Goal: Find specific page/section: Find specific page/section

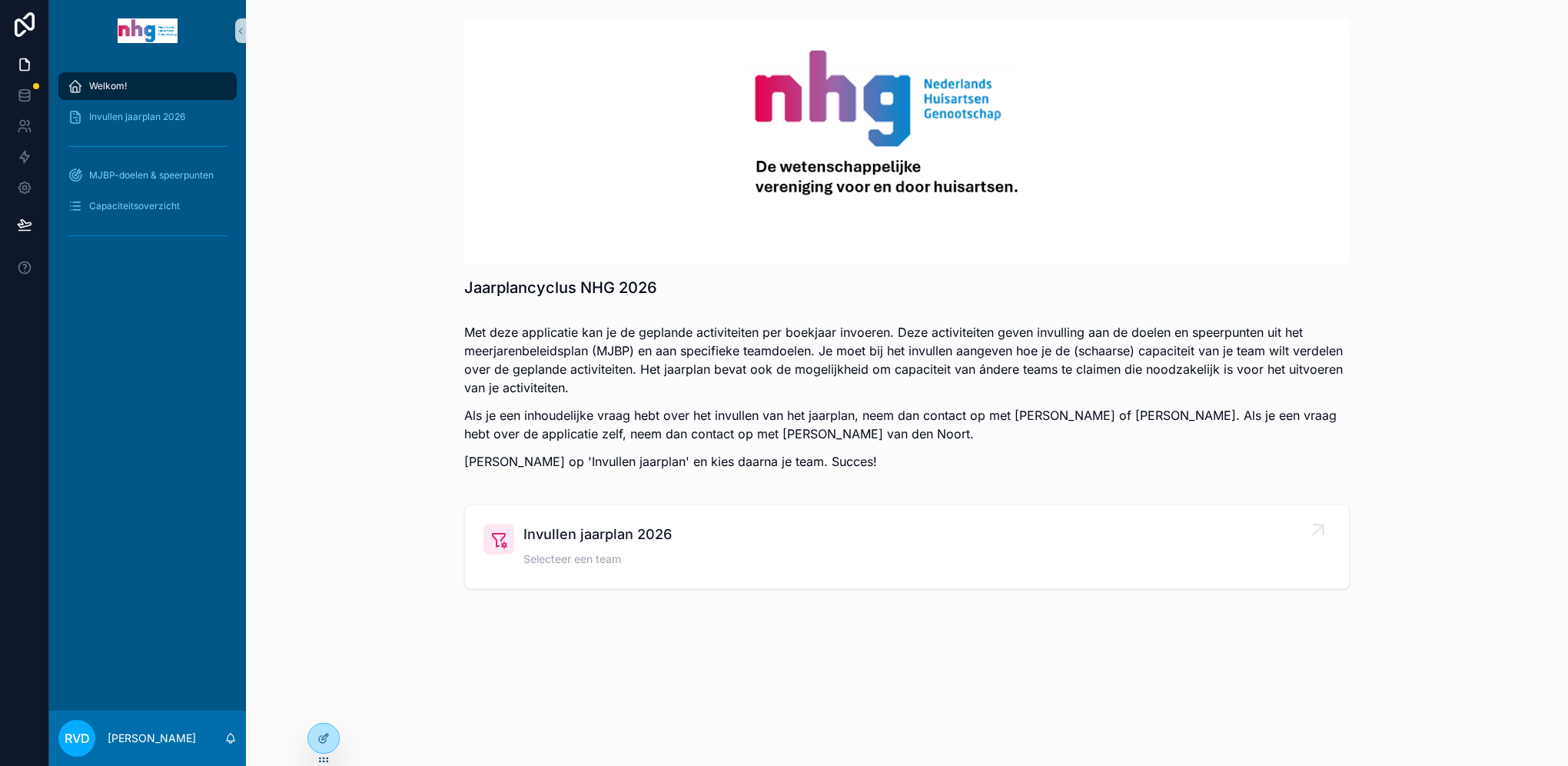
click at [555, 542] on span "Invullen jaarplan 2026" at bounding box center [597, 535] width 148 height 22
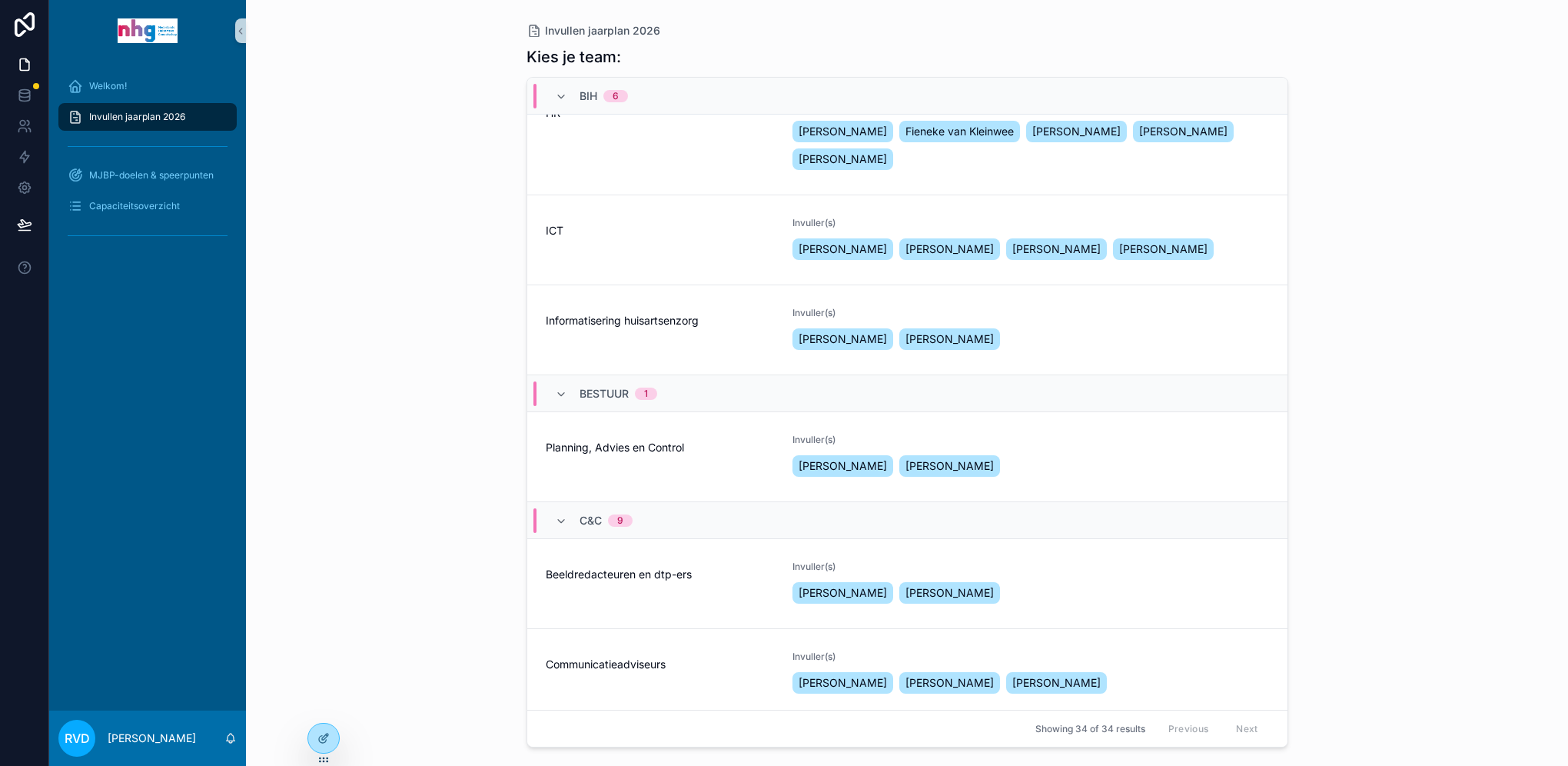
scroll to position [231, 0]
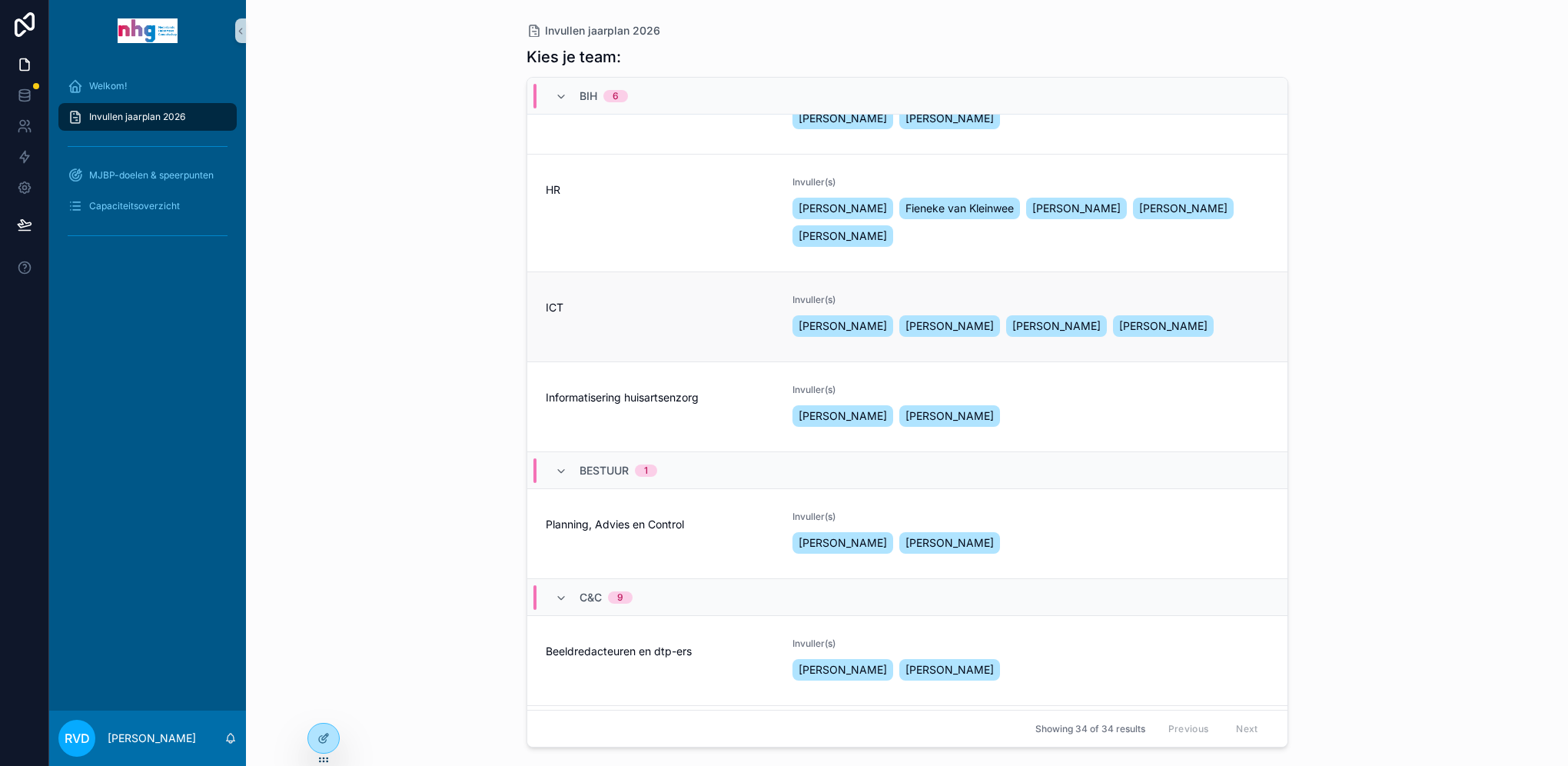
click at [673, 340] on div "ICT" at bounding box center [661, 316] width 229 height 46
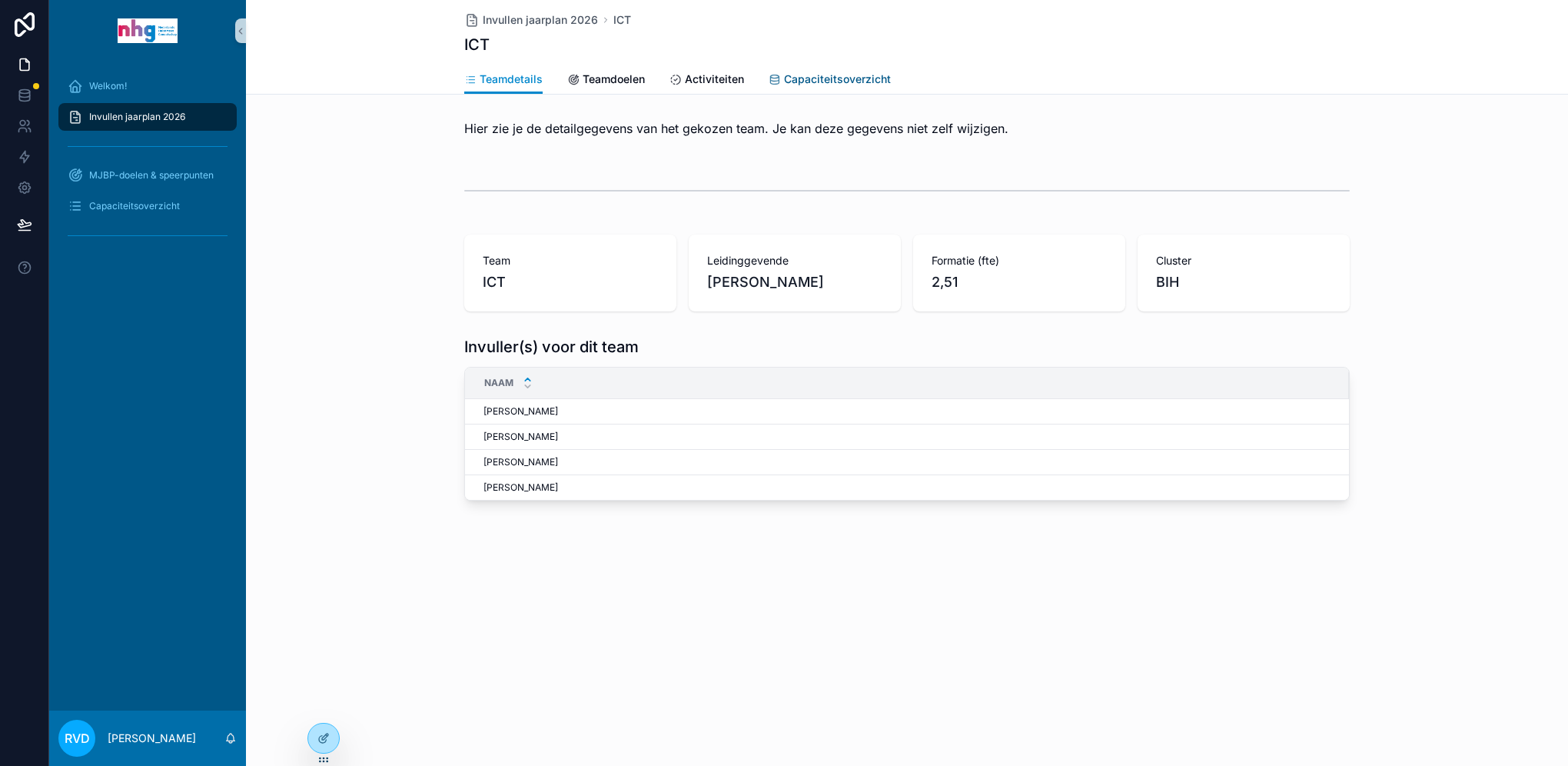
click at [856, 84] on span "Capaciteitsoverzicht" at bounding box center [837, 79] width 107 height 16
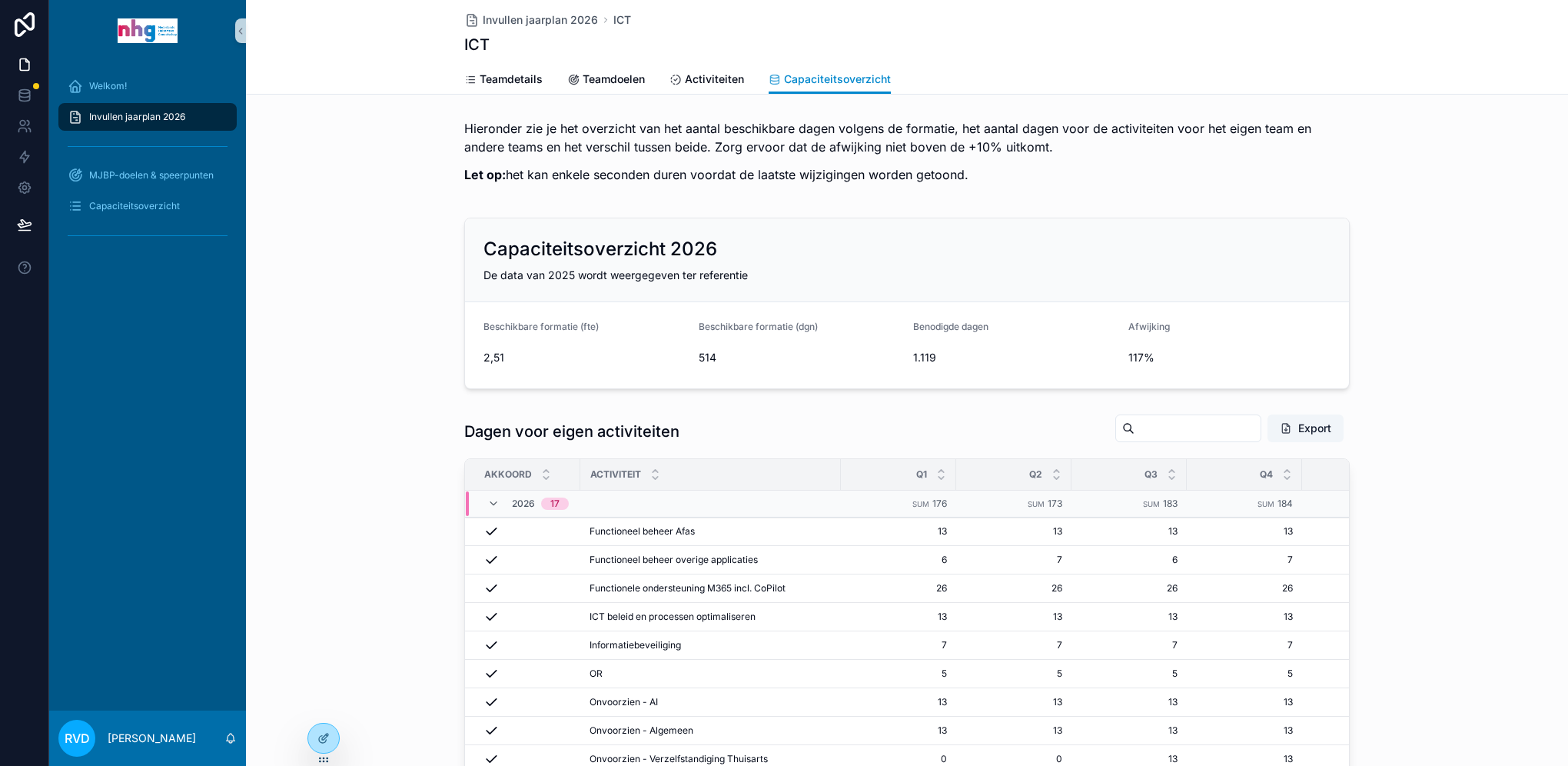
click at [1473, 461] on div "Dagen voor eigen activiteiten Export Akkoord Activiteit Q1 Q2 Q3 Q4 Totaal Boek…" at bounding box center [907, 724] width 1322 height 633
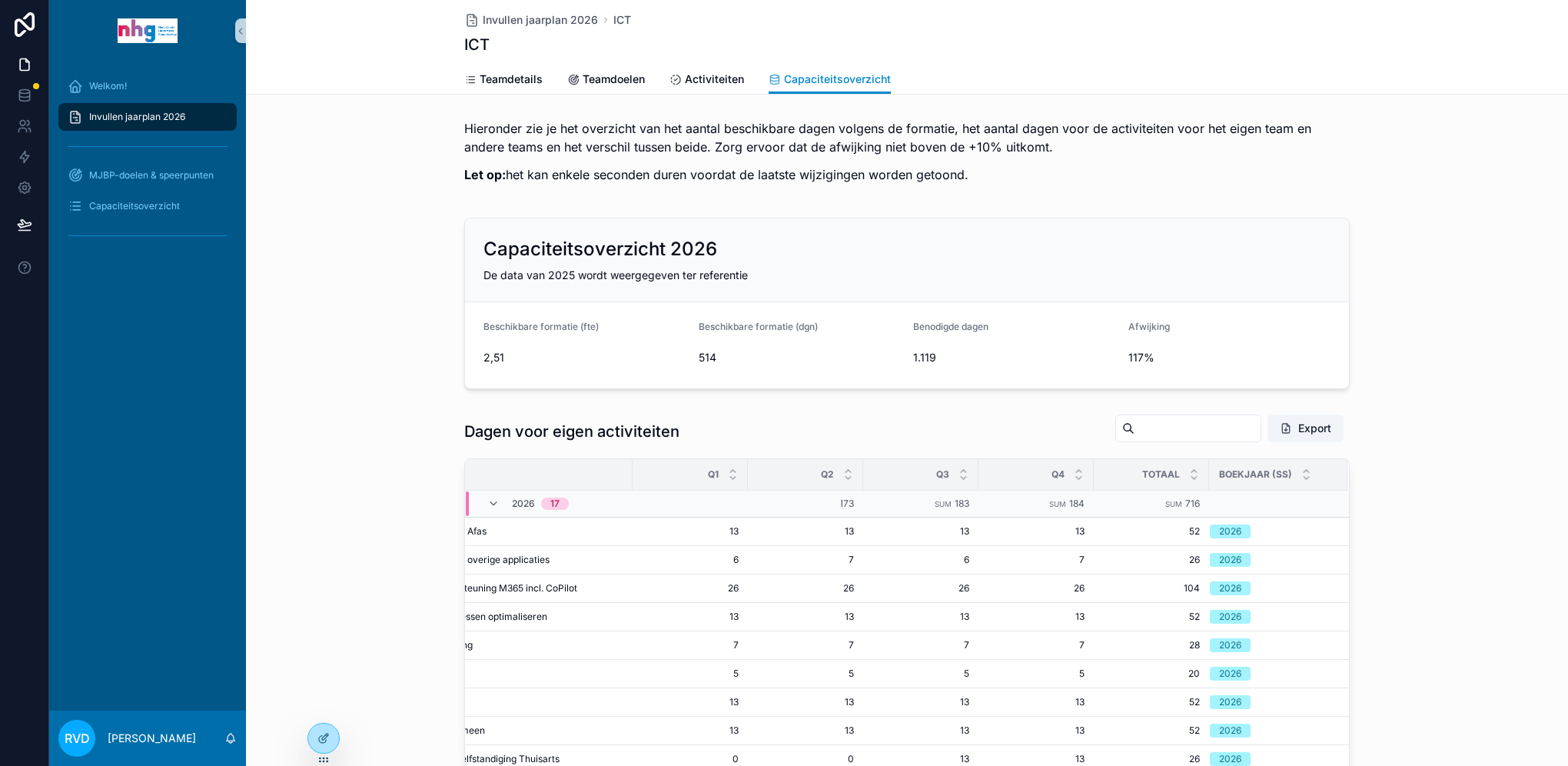
drag, startPoint x: 1282, startPoint y: 596, endPoint x: 1438, endPoint y: 646, distance: 163.8
click at [1438, 646] on div "Dagen voor eigen activiteiten Export Akkoord Activiteit Q1 Q2 Q3 Q4 Totaal Boek…" at bounding box center [907, 724] width 1322 height 633
click at [320, 739] on icon at bounding box center [324, 738] width 12 height 12
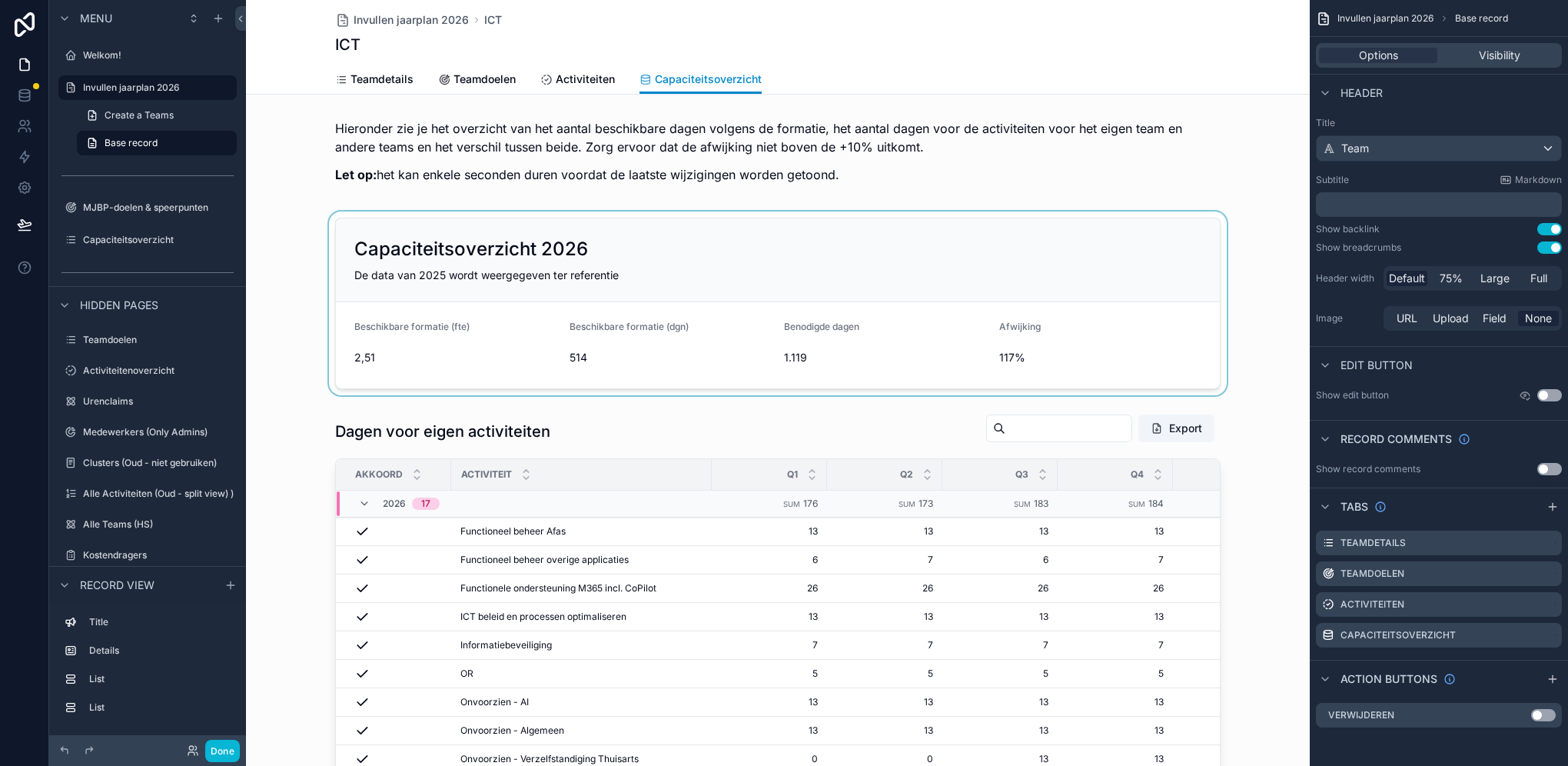
click at [803, 360] on div "scrollable content" at bounding box center [778, 303] width 1064 height 184
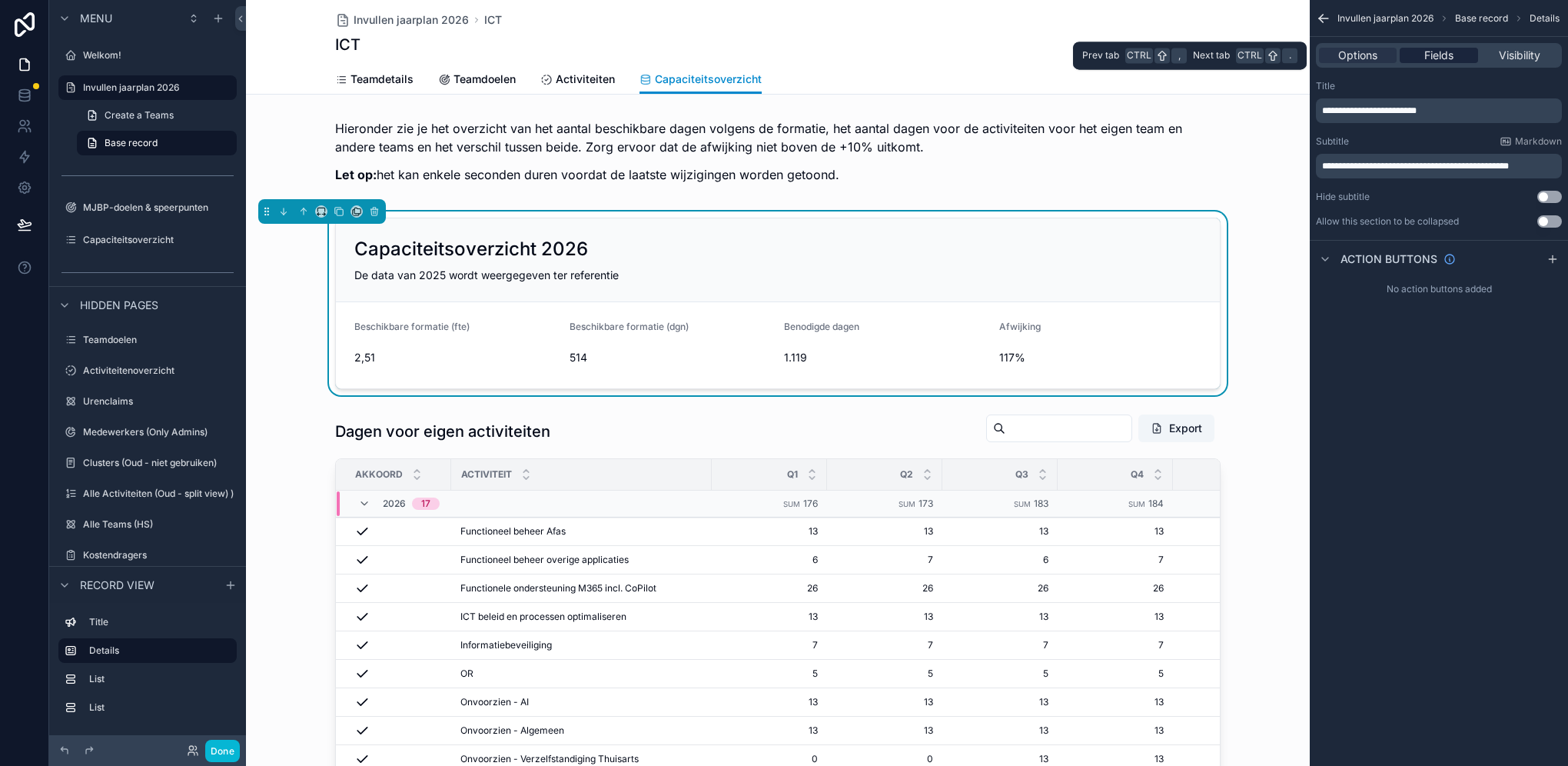
click at [1461, 55] on div "Fields" at bounding box center [1439, 55] width 78 height 16
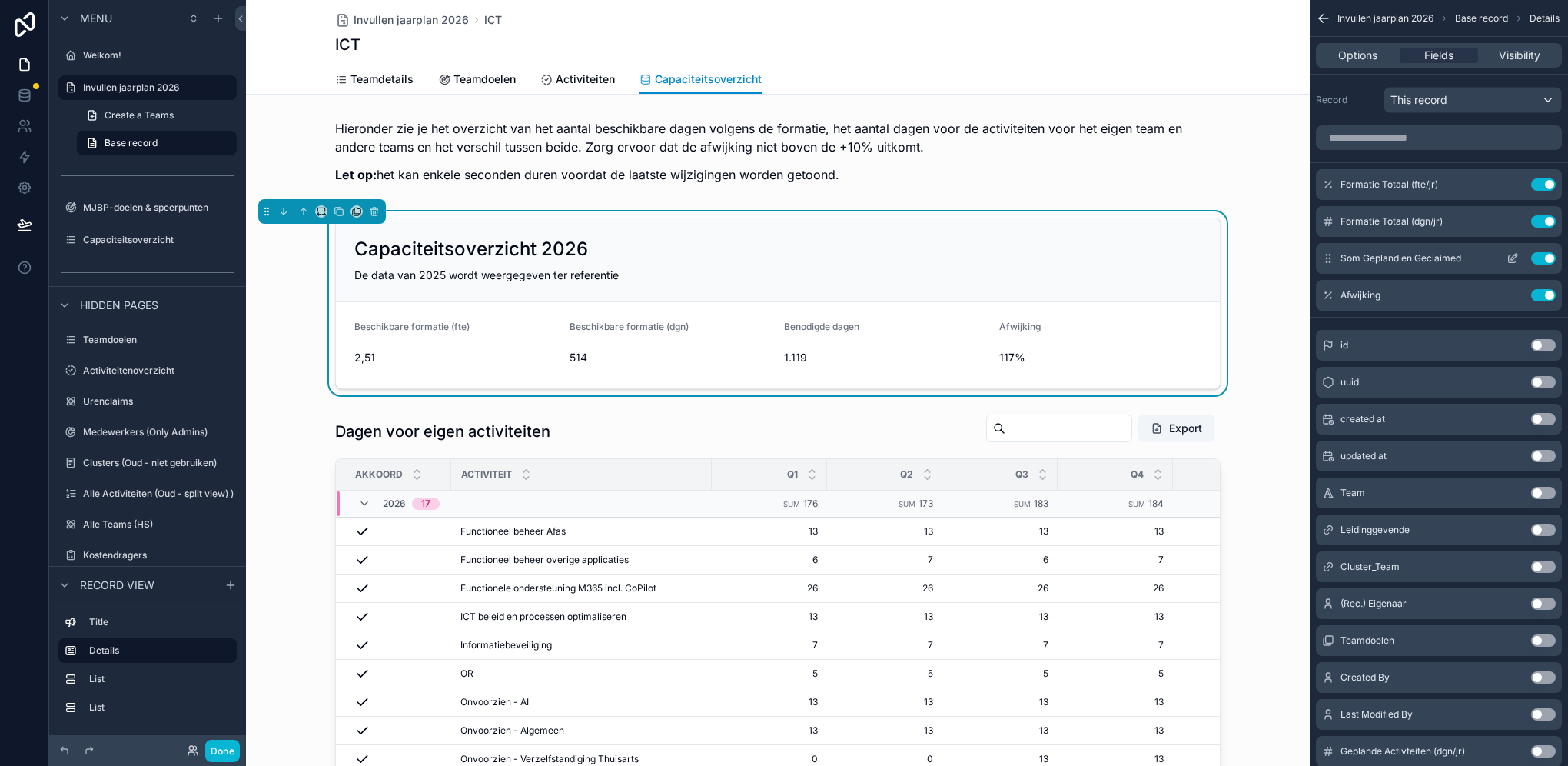
click at [1474, 262] on div "Som Gepland en Geclaimed Use setting" at bounding box center [1439, 258] width 246 height 30
click at [1513, 257] on icon "scrollable content" at bounding box center [1513, 259] width 12 height 12
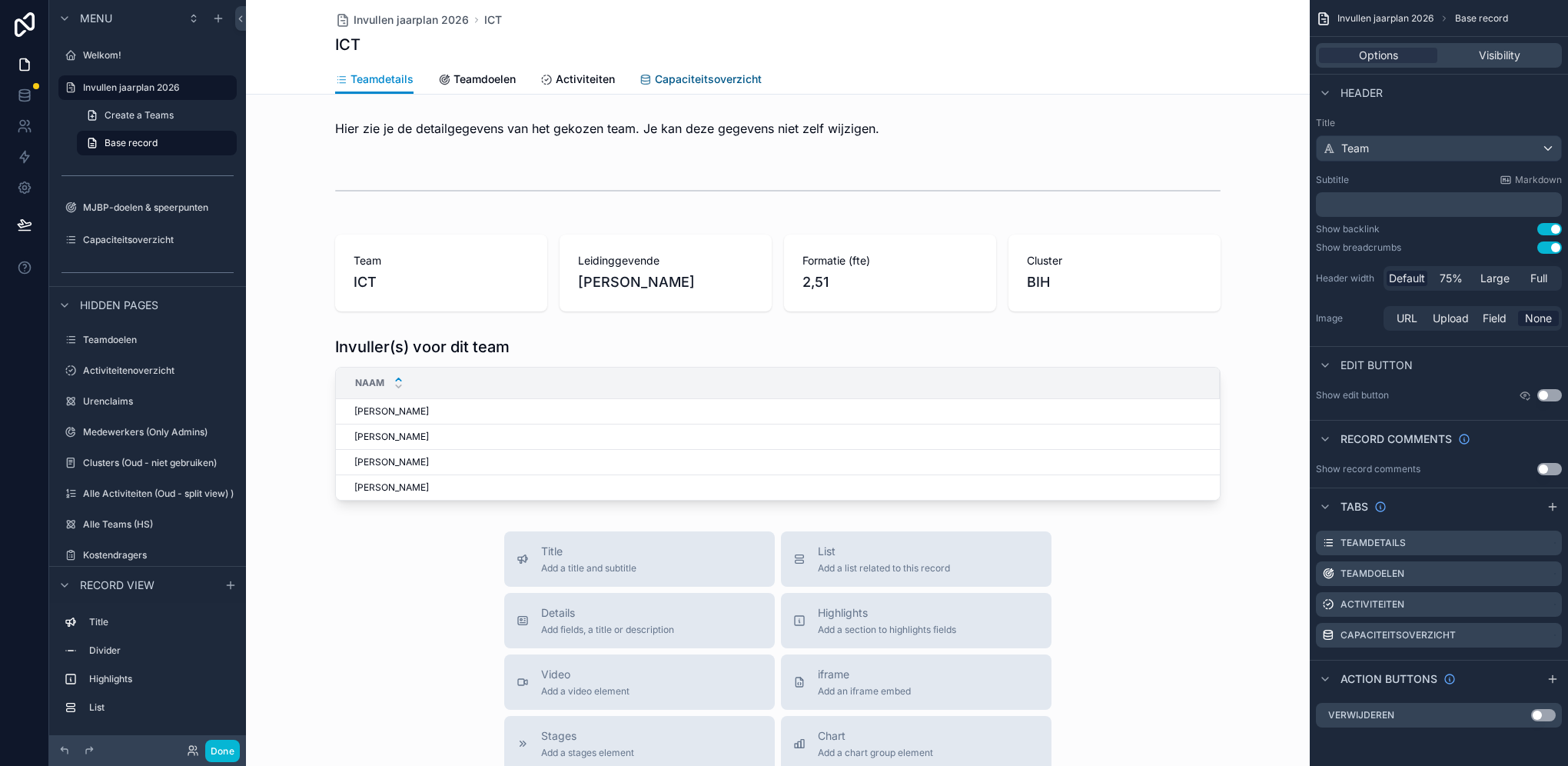
click at [707, 83] on span "Capaciteitsoverzicht" at bounding box center [708, 79] width 107 height 16
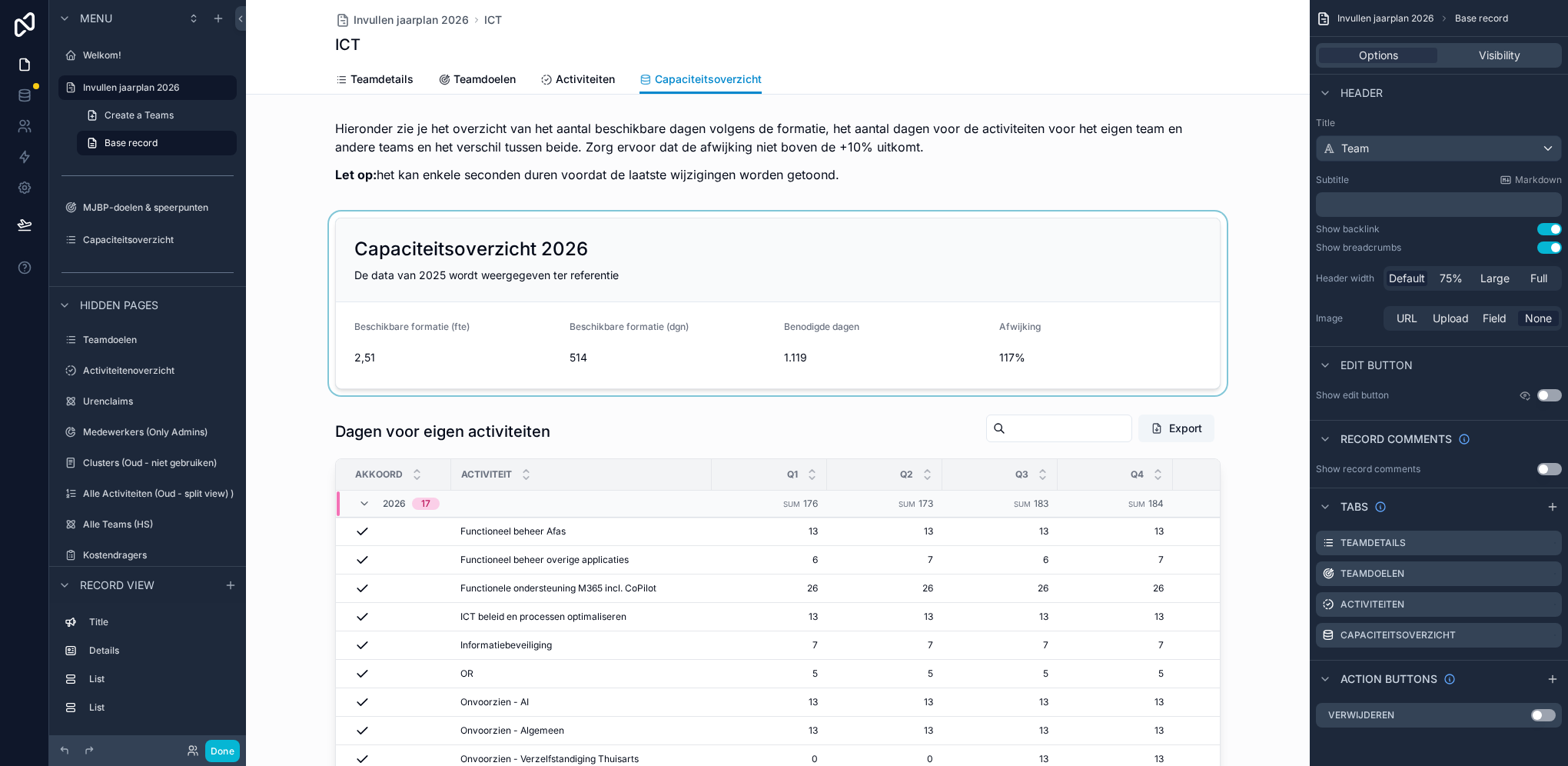
click at [857, 351] on div "scrollable content" at bounding box center [778, 303] width 1064 height 184
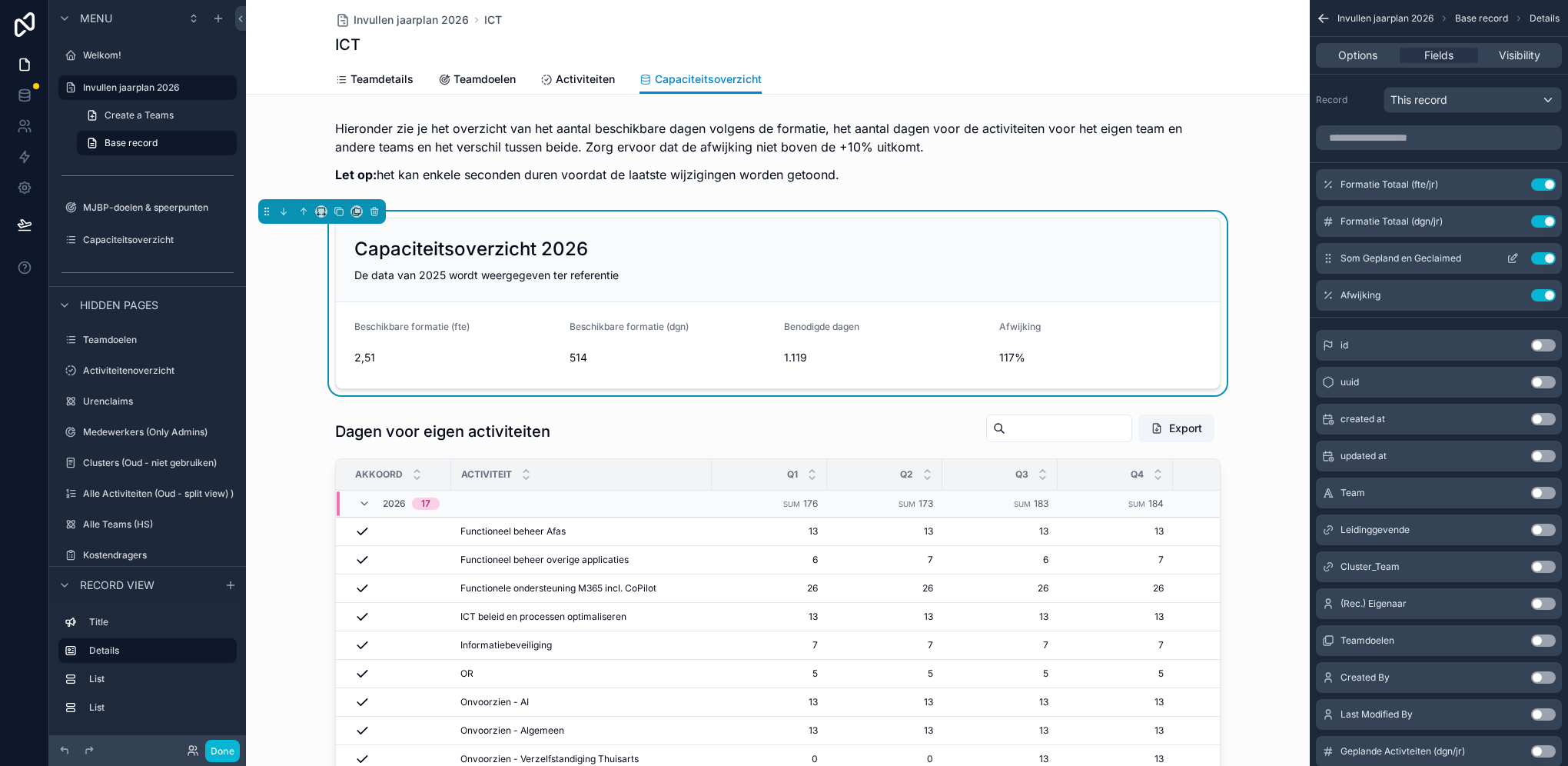
click at [1511, 258] on icon "scrollable content" at bounding box center [1514, 257] width 6 height 6
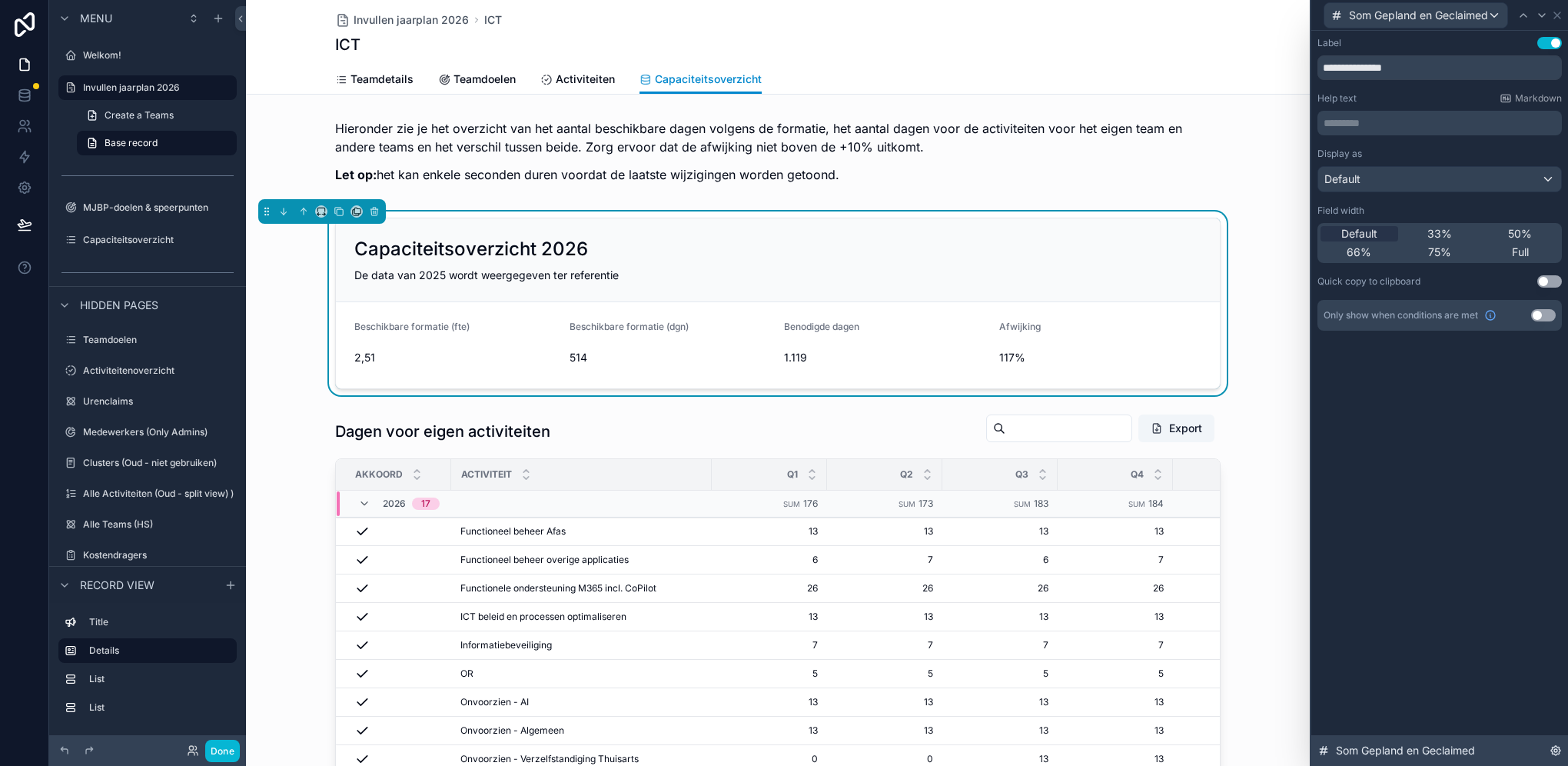
click at [1431, 754] on span "Som Gepland en Geclaimed" at bounding box center [1405, 750] width 139 height 16
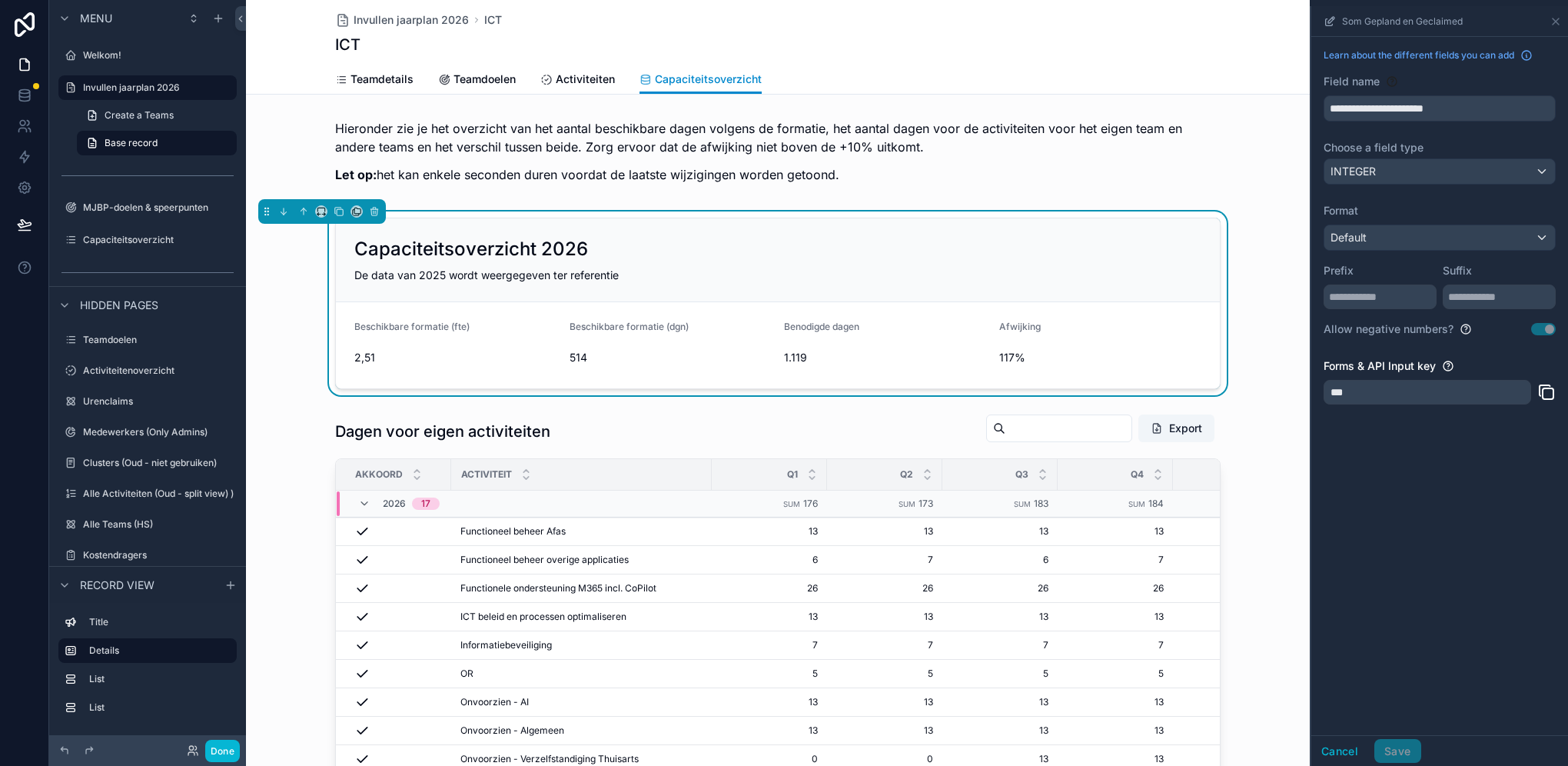
click at [1337, 397] on div "***" at bounding box center [1427, 392] width 207 height 25
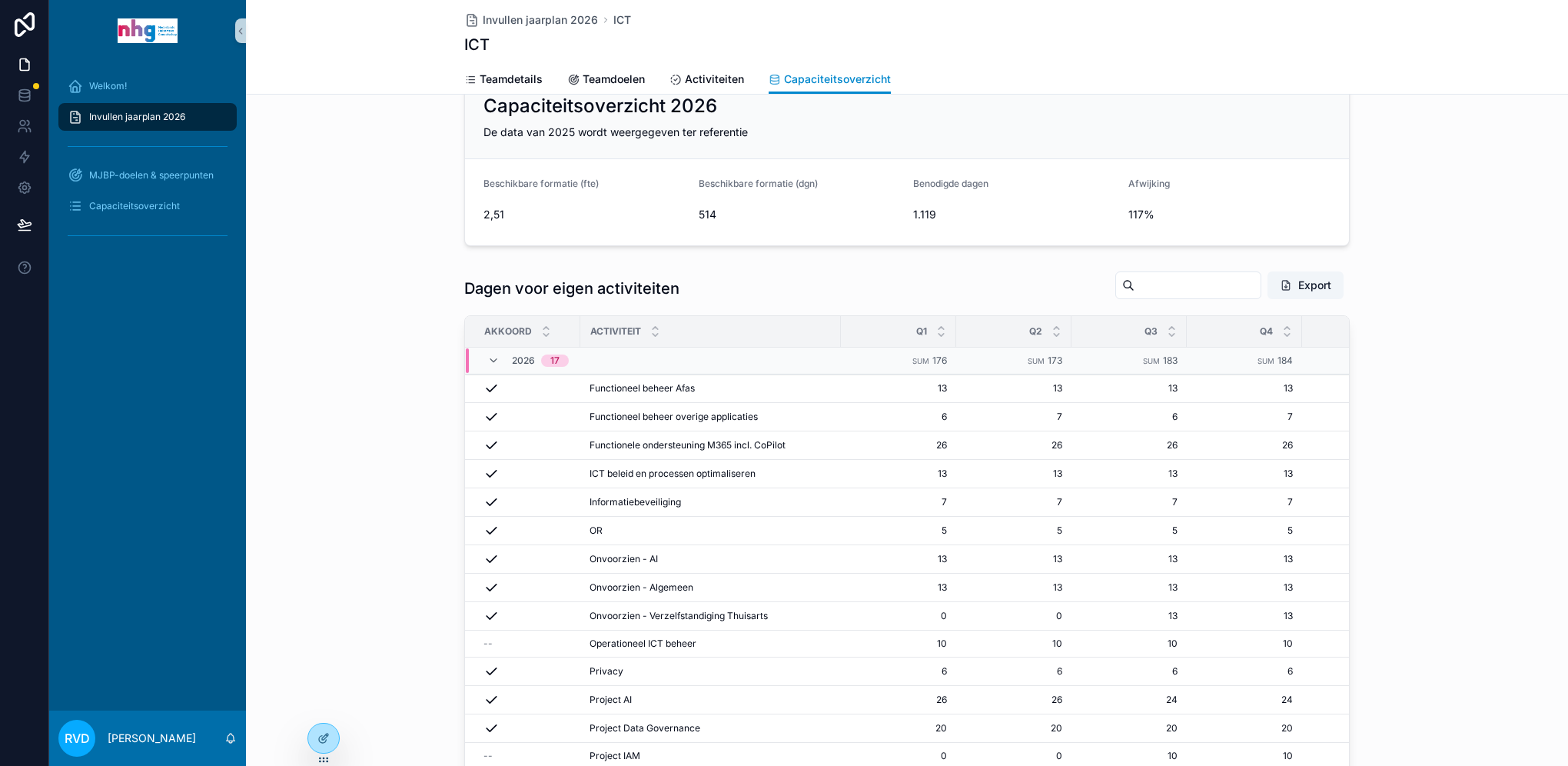
scroll to position [77, 0]
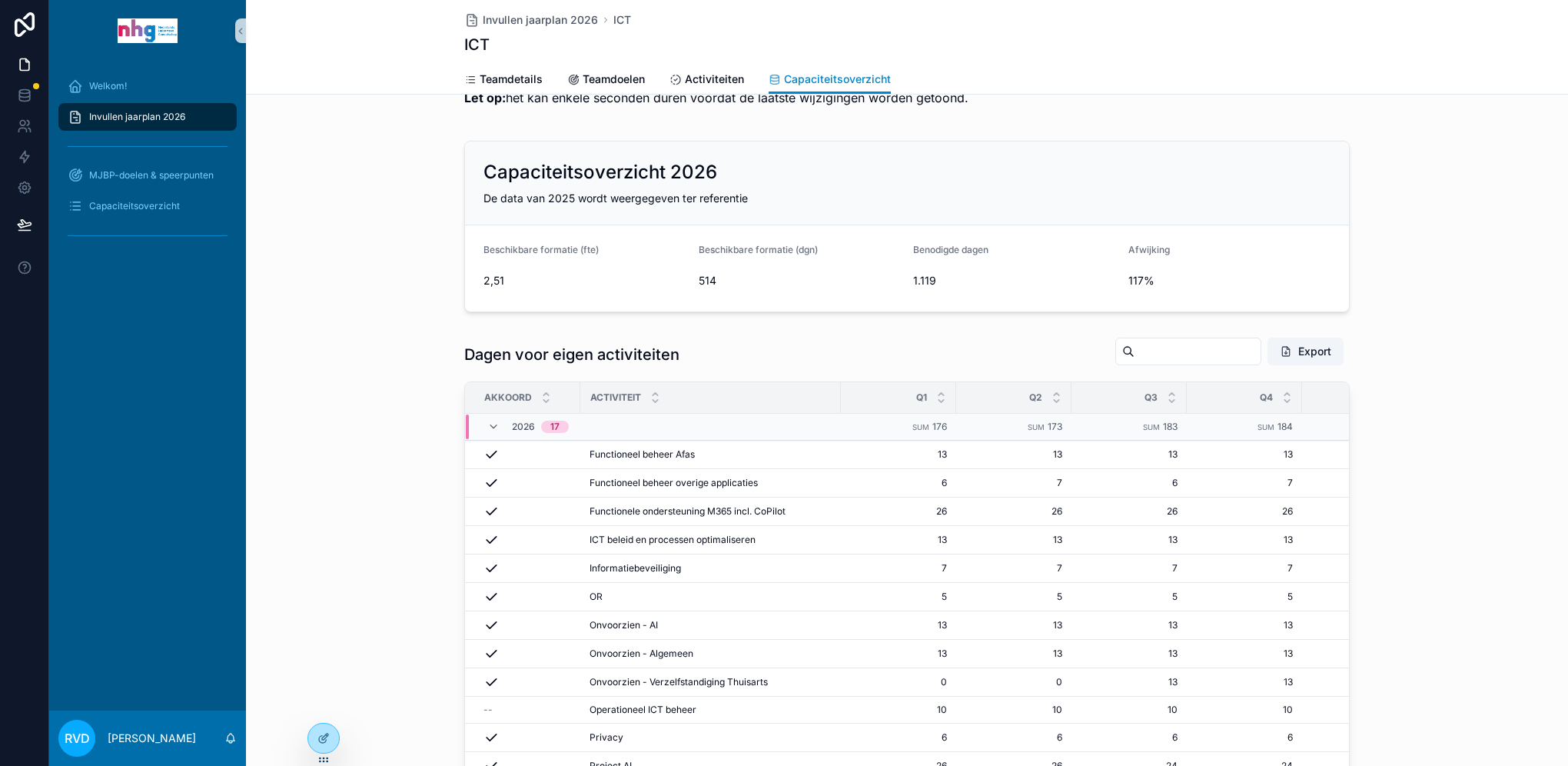
drag, startPoint x: 943, startPoint y: 414, endPoint x: 319, endPoint y: 419, distance: 624.0
click at [319, 419] on div "Dagen voor eigen activiteiten Export Akkoord Activiteit Q1 Q2 Q3 Q4 Totaal Boek…" at bounding box center [907, 647] width 1322 height 633
